Goal: Information Seeking & Learning: Learn about a topic

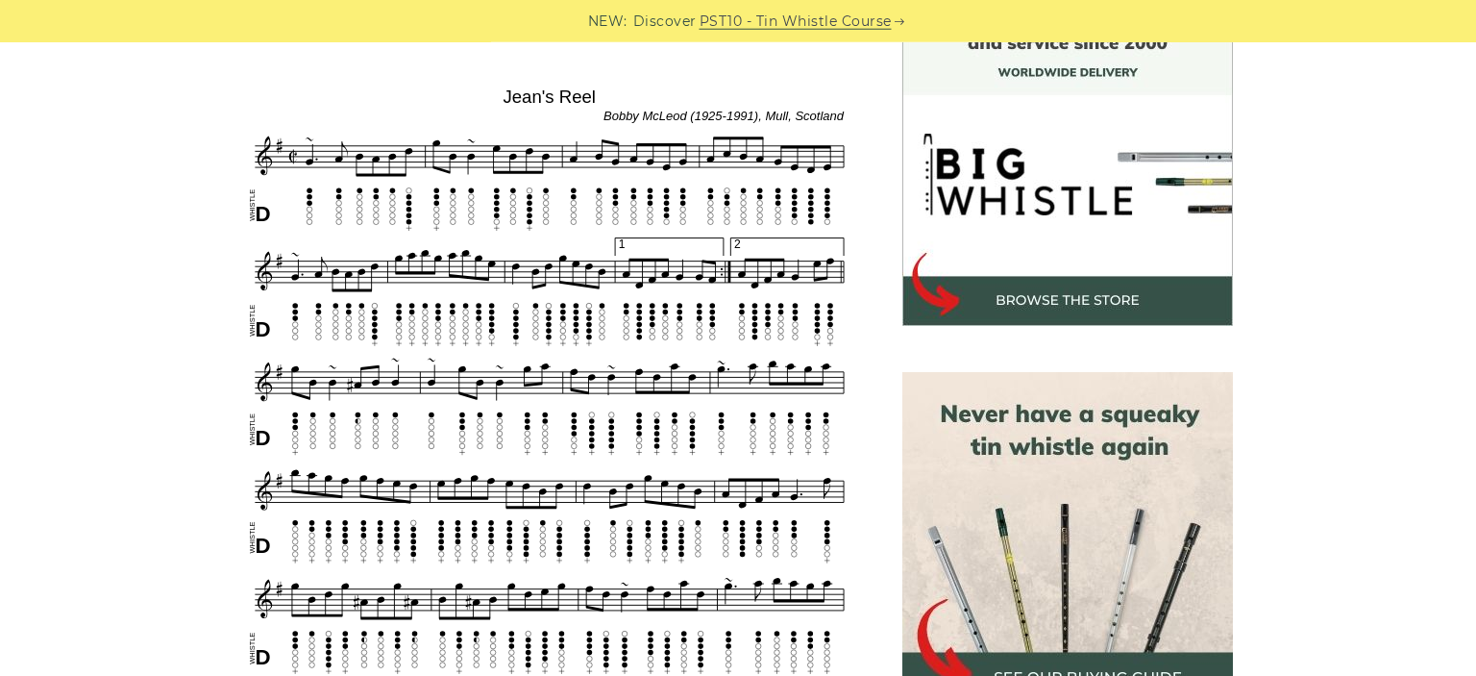
scroll to position [568, 0]
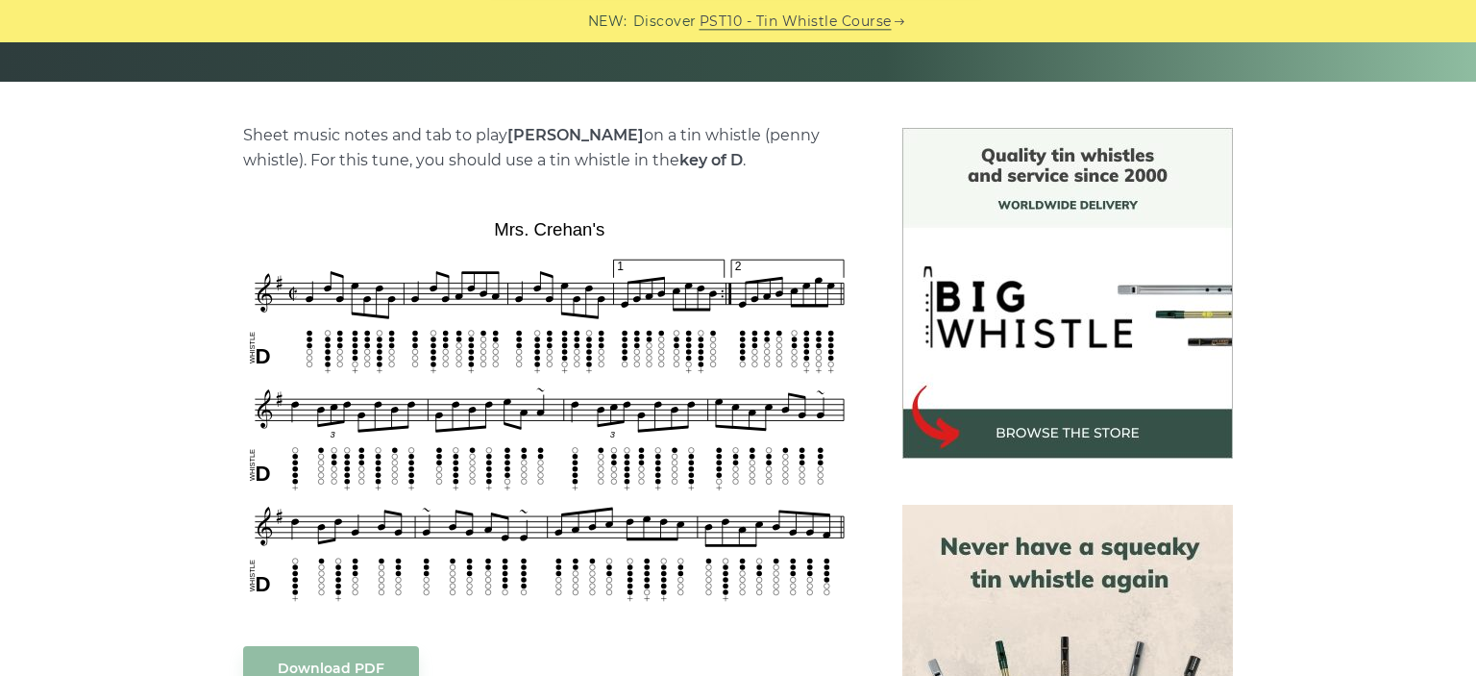
scroll to position [425, 0]
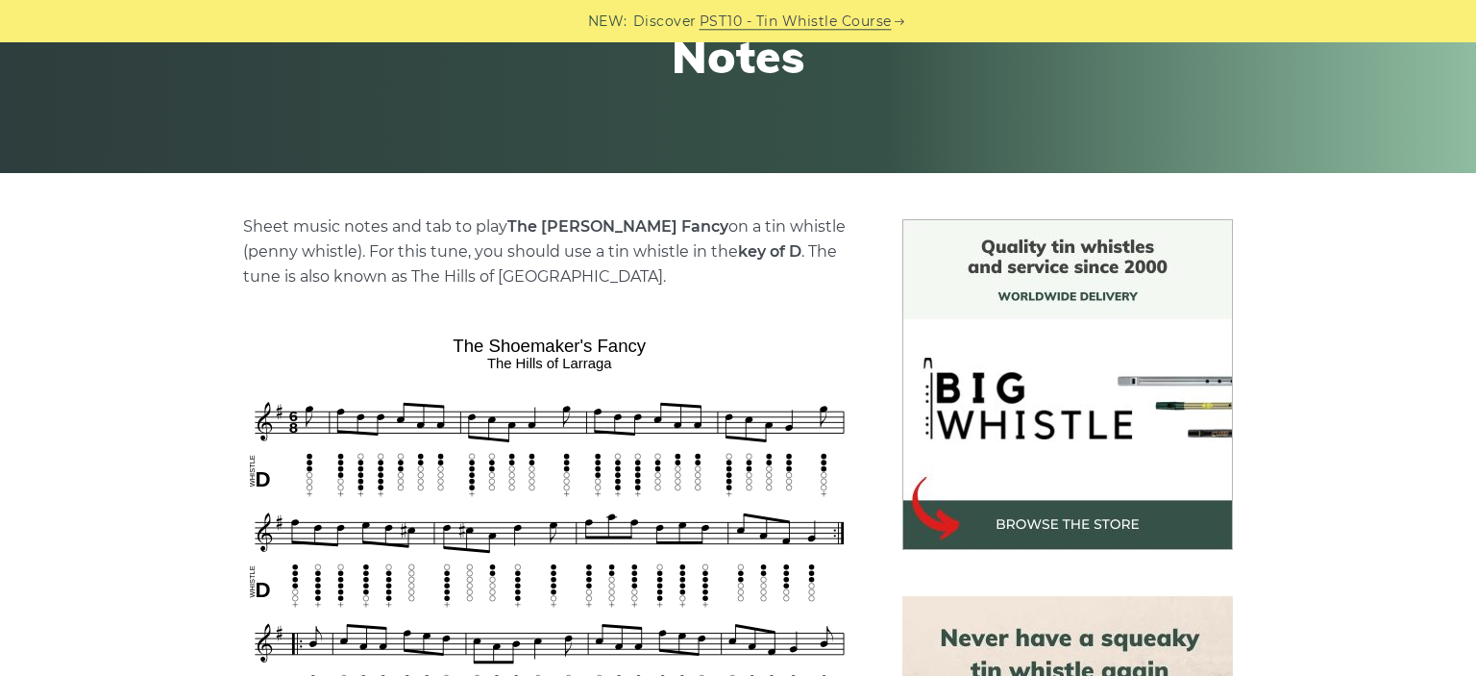
scroll to position [333, 0]
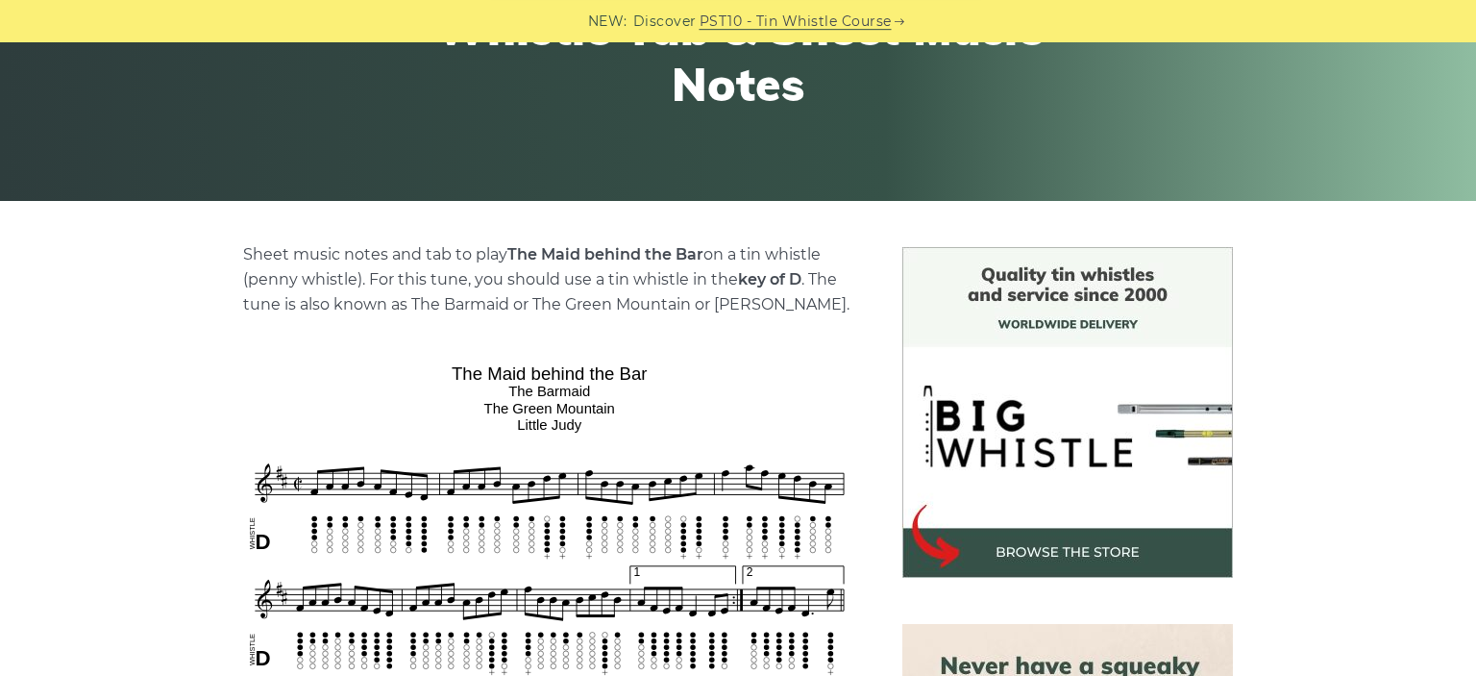
scroll to position [433, 0]
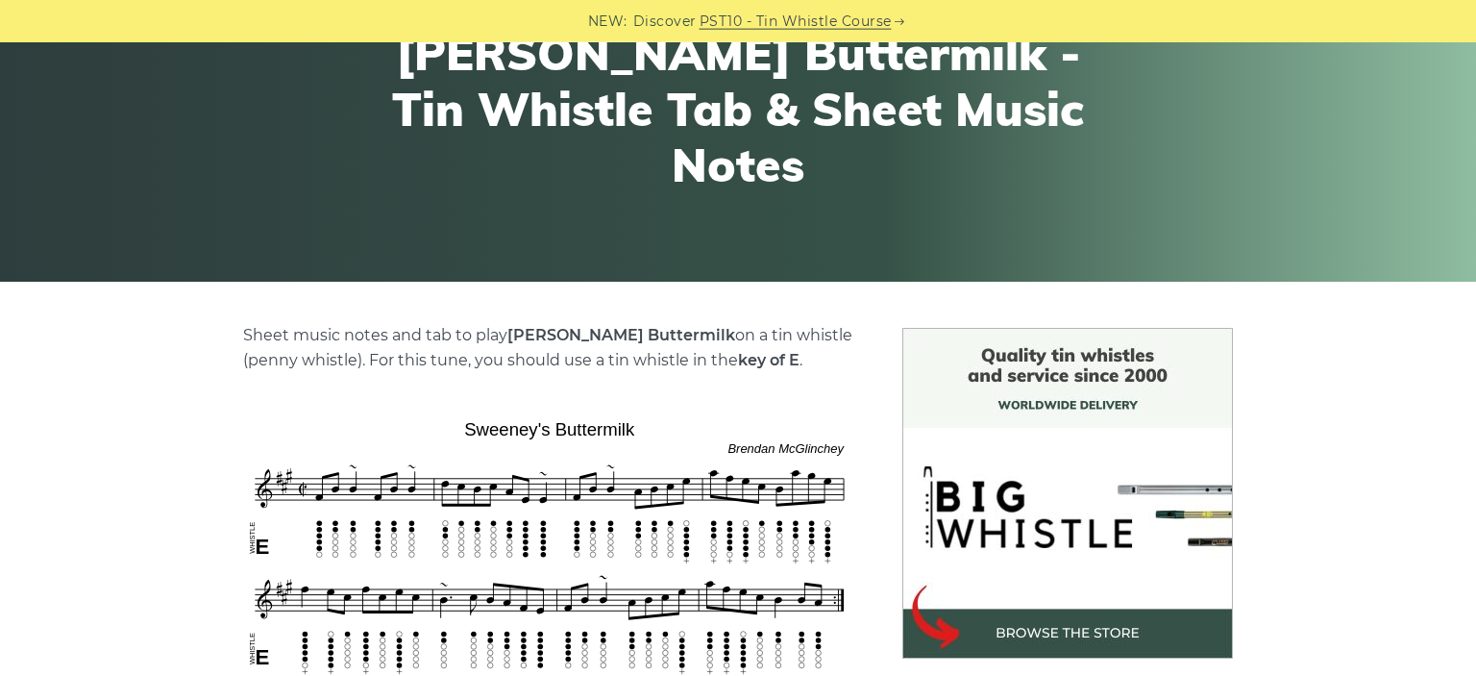
scroll to position [225, 0]
